Goal: Information Seeking & Learning: Learn about a topic

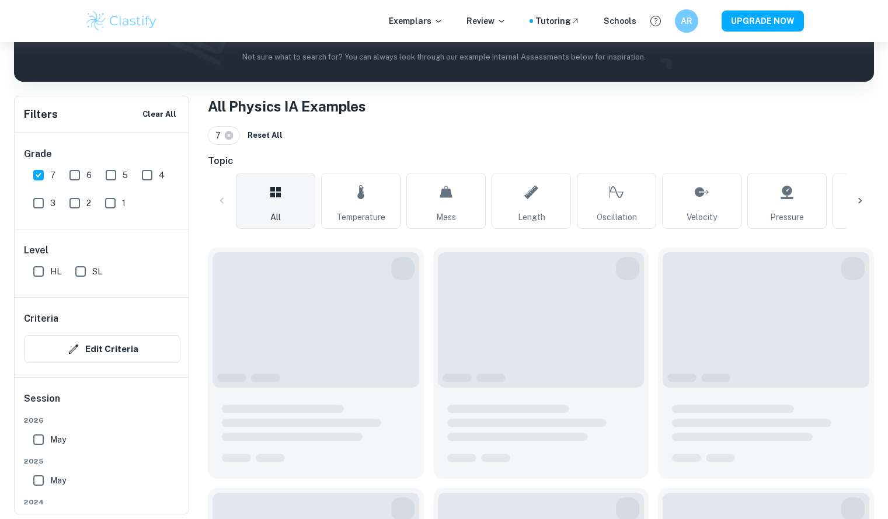
click at [87, 276] on input "SL" at bounding box center [80, 271] width 23 height 23
checkbox input "true"
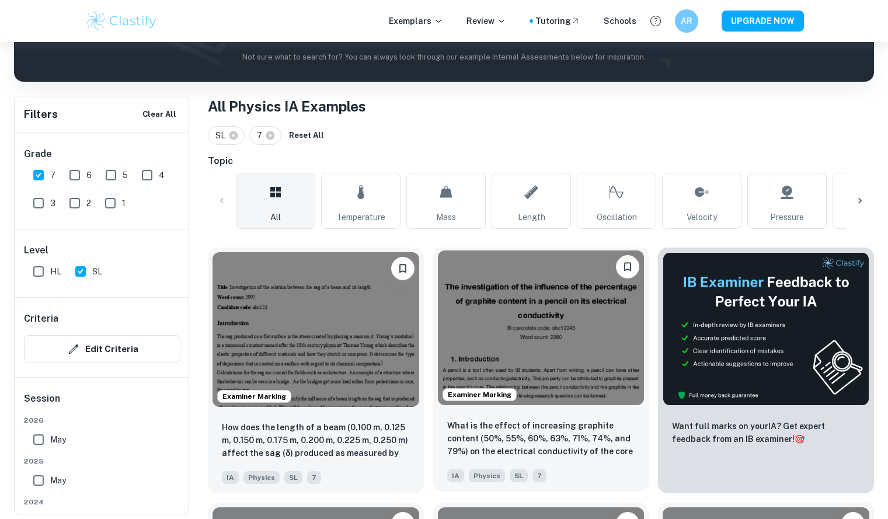
click at [524, 284] on img at bounding box center [541, 327] width 207 height 155
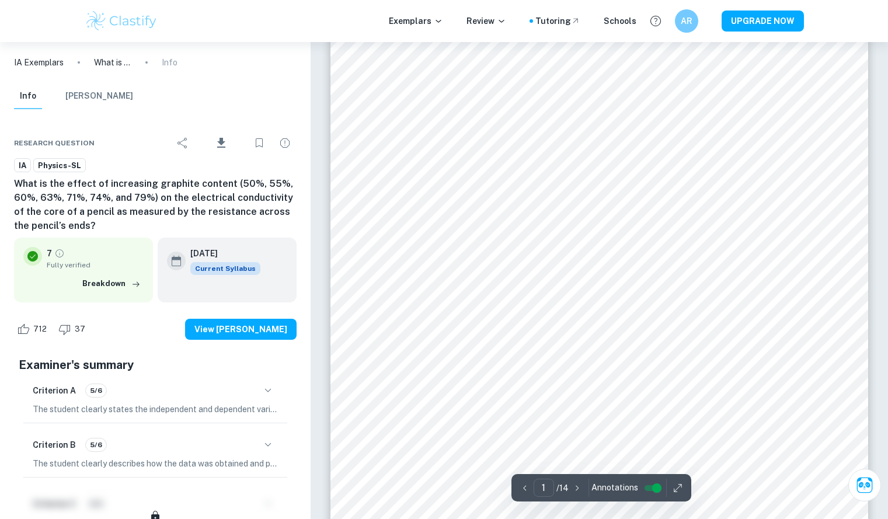
scroll to position [228, 0]
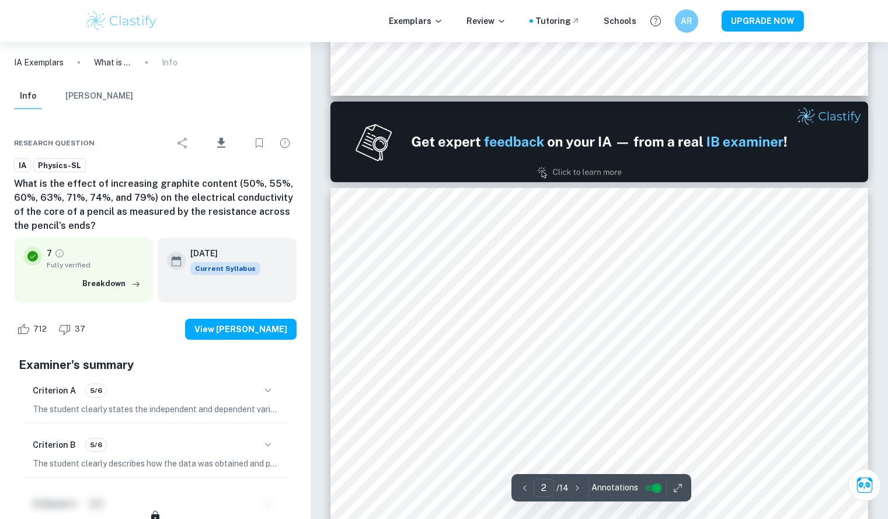
type input "1"
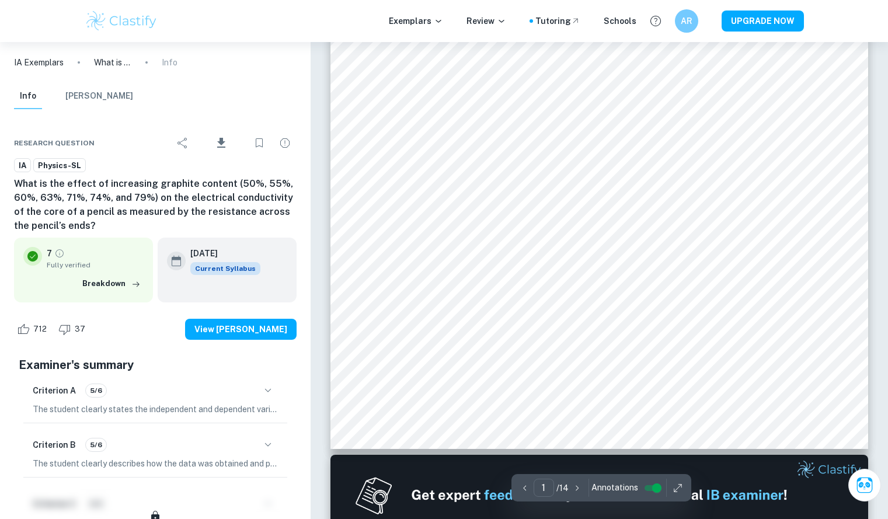
scroll to position [345, 0]
